Goal: Navigation & Orientation: Understand site structure

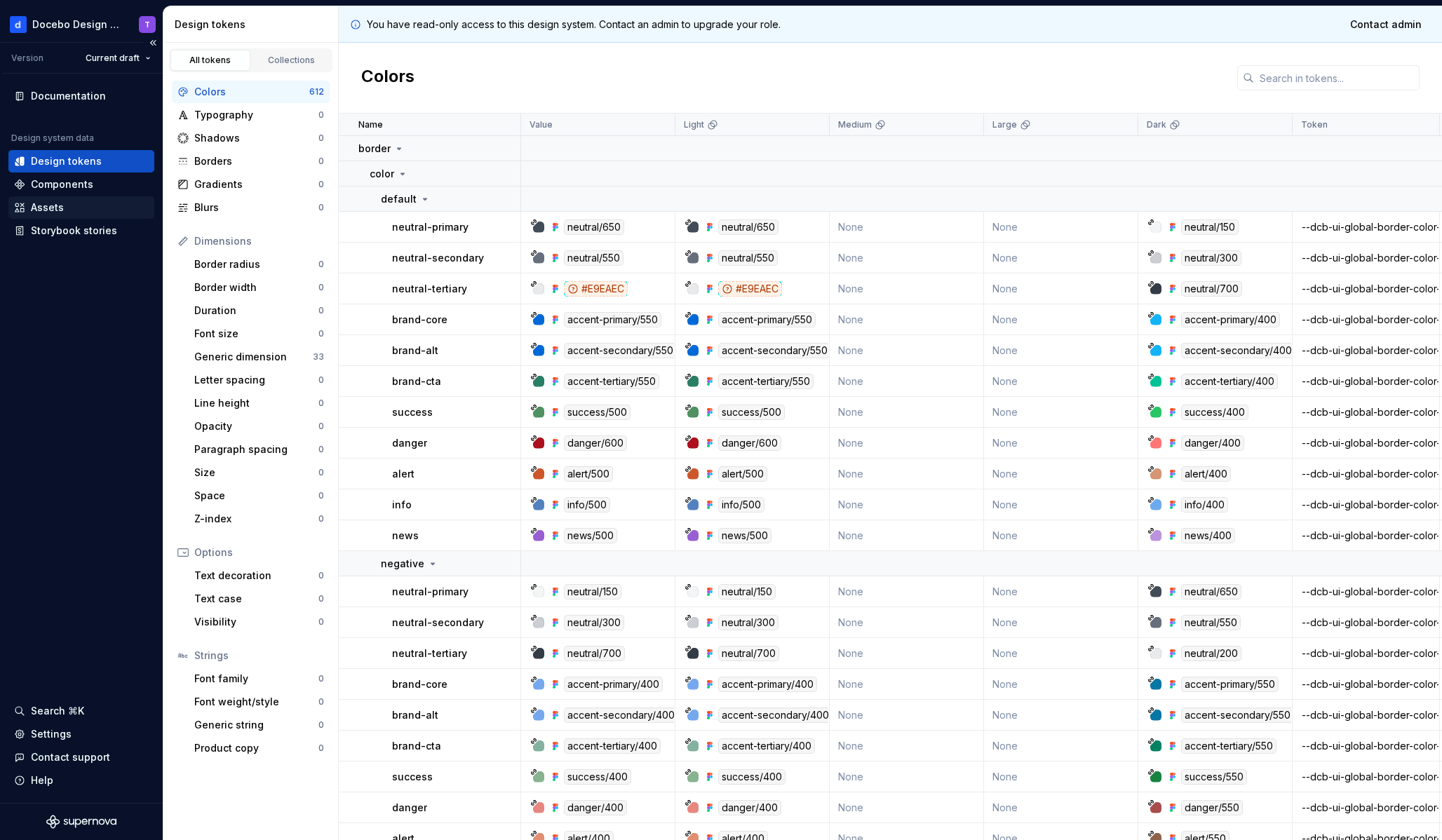
click at [63, 202] on div "Assets" at bounding box center [81, 207] width 135 height 14
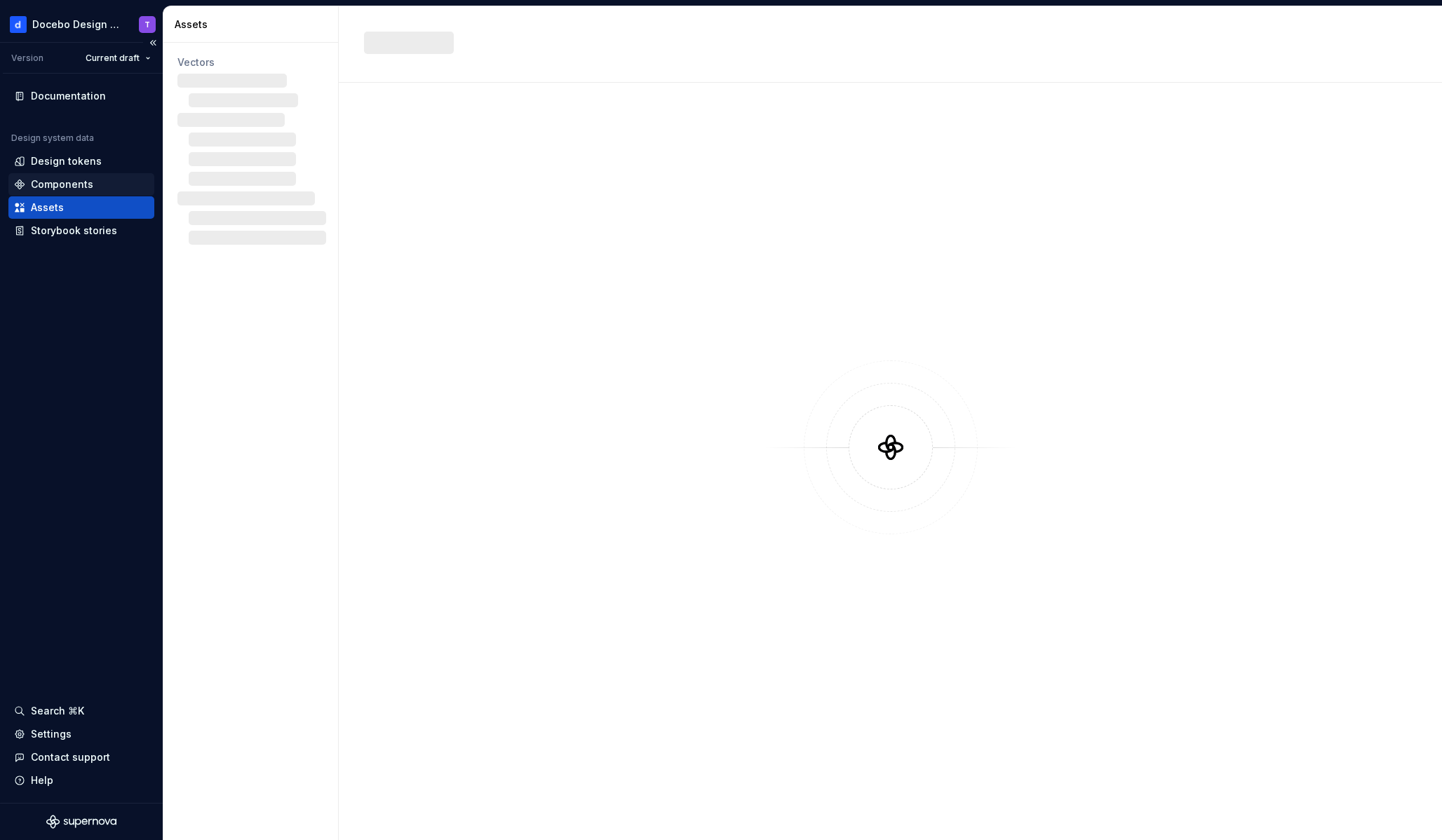
click at [91, 175] on div "Components" at bounding box center [80, 184] width 145 height 23
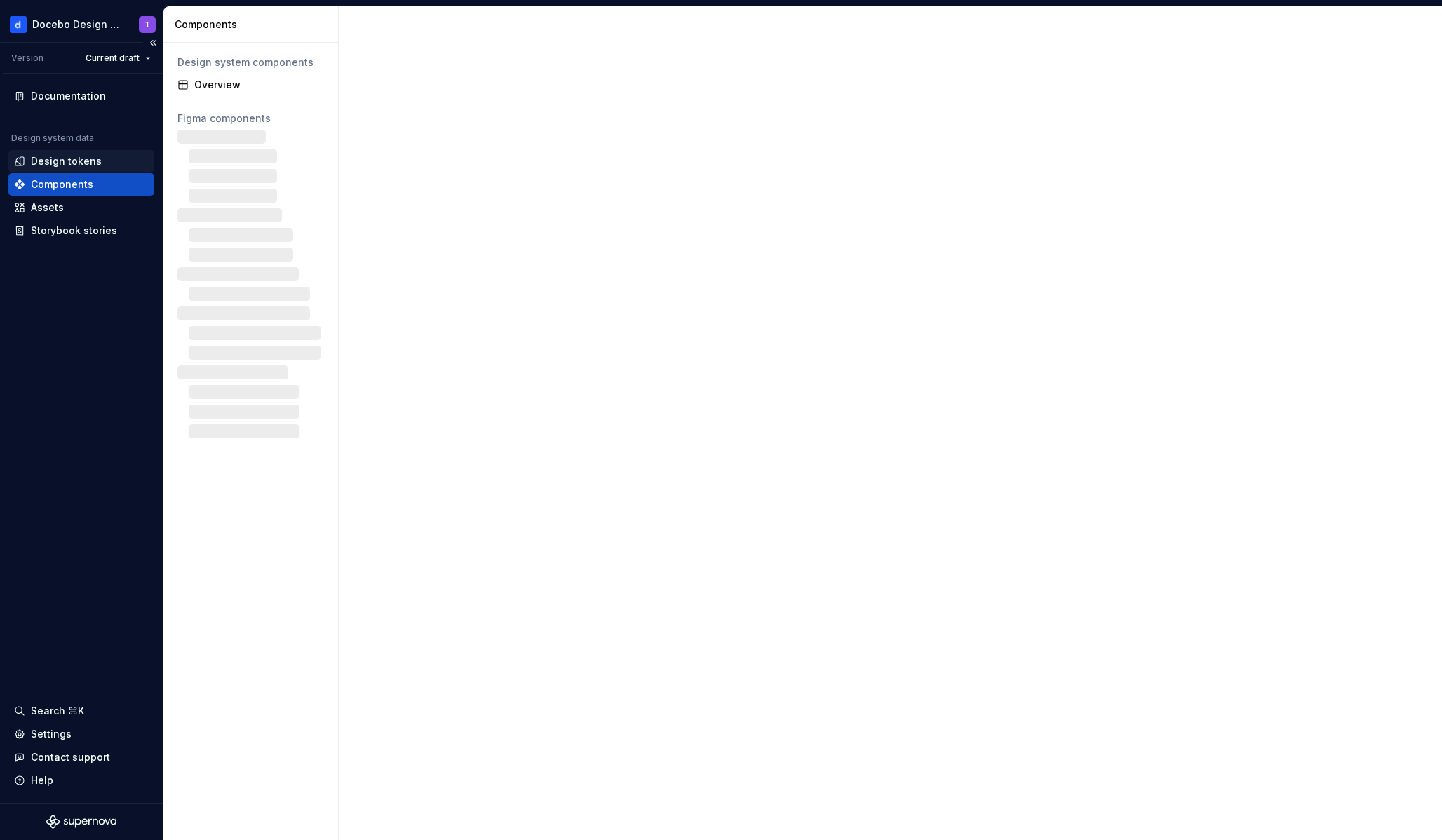
click at [96, 161] on div "Design tokens" at bounding box center [66, 161] width 71 height 14
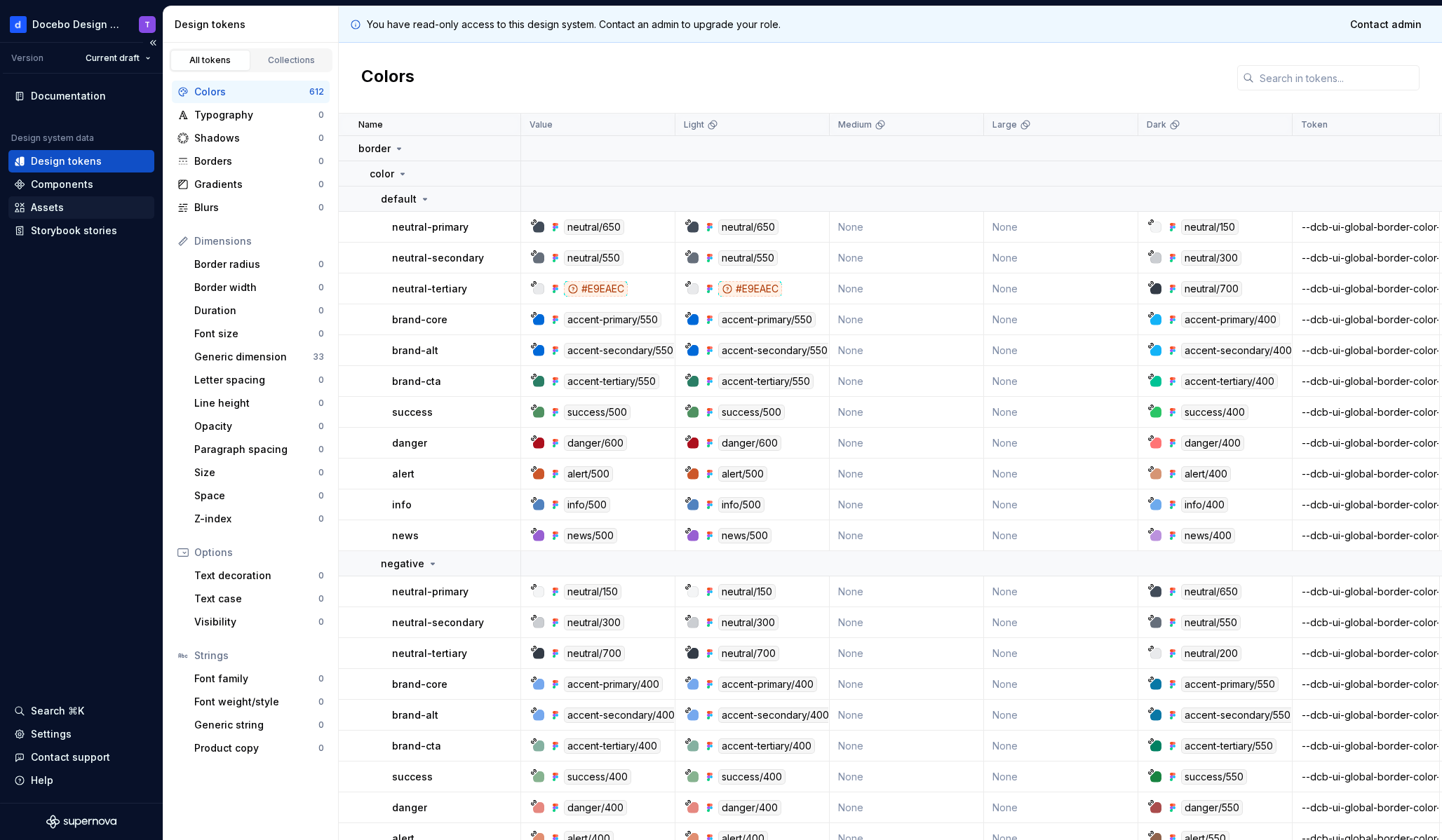
click at [84, 215] on div "Assets" at bounding box center [80, 207] width 145 height 23
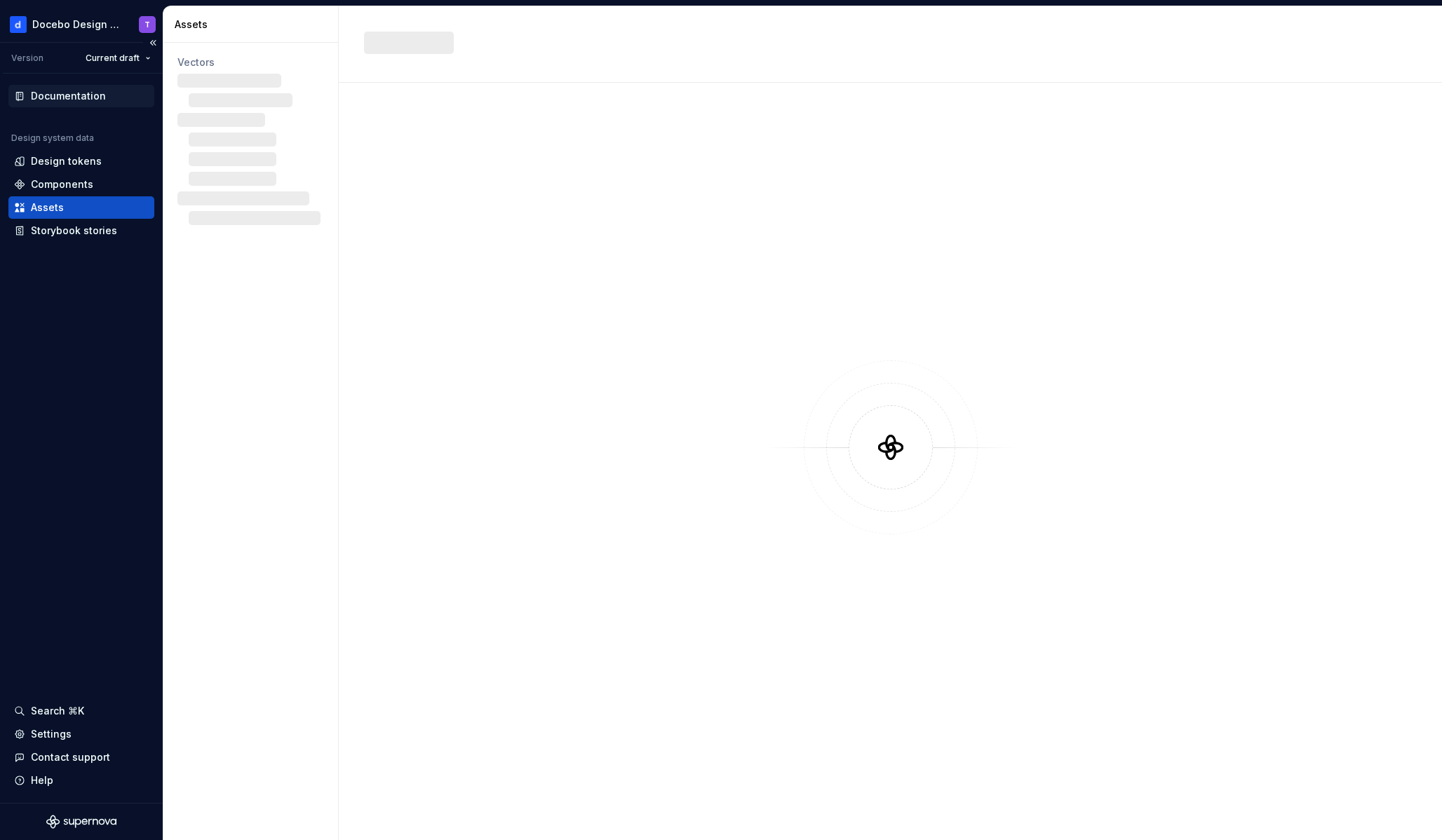
click at [82, 100] on div "Documentation" at bounding box center [68, 96] width 75 height 14
